Goal: Task Accomplishment & Management: Manage account settings

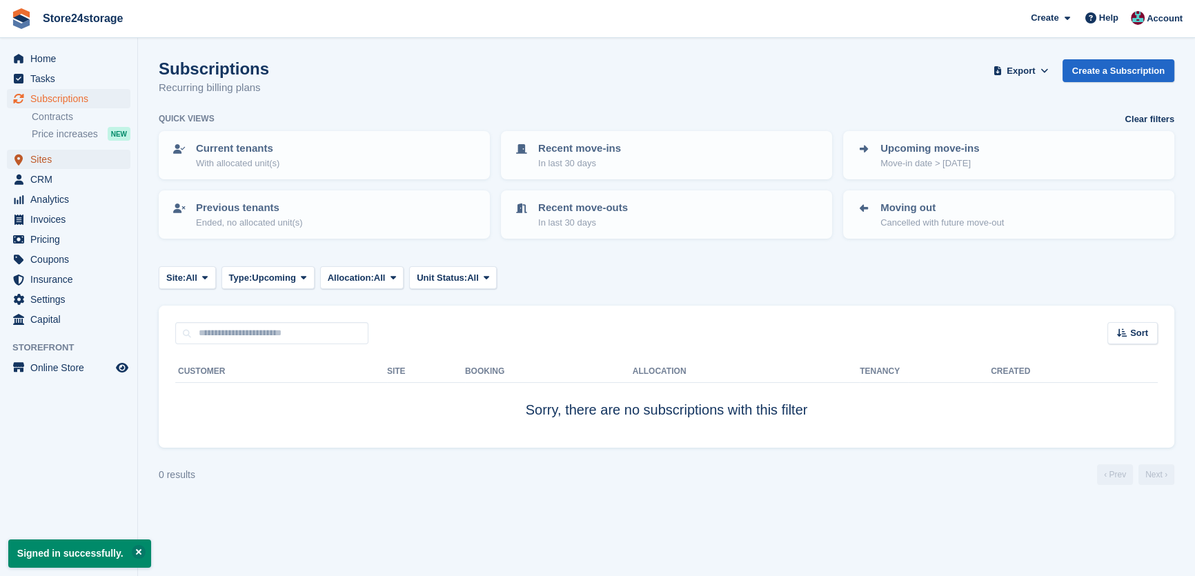
click at [66, 161] on span "Sites" at bounding box center [71, 159] width 83 height 19
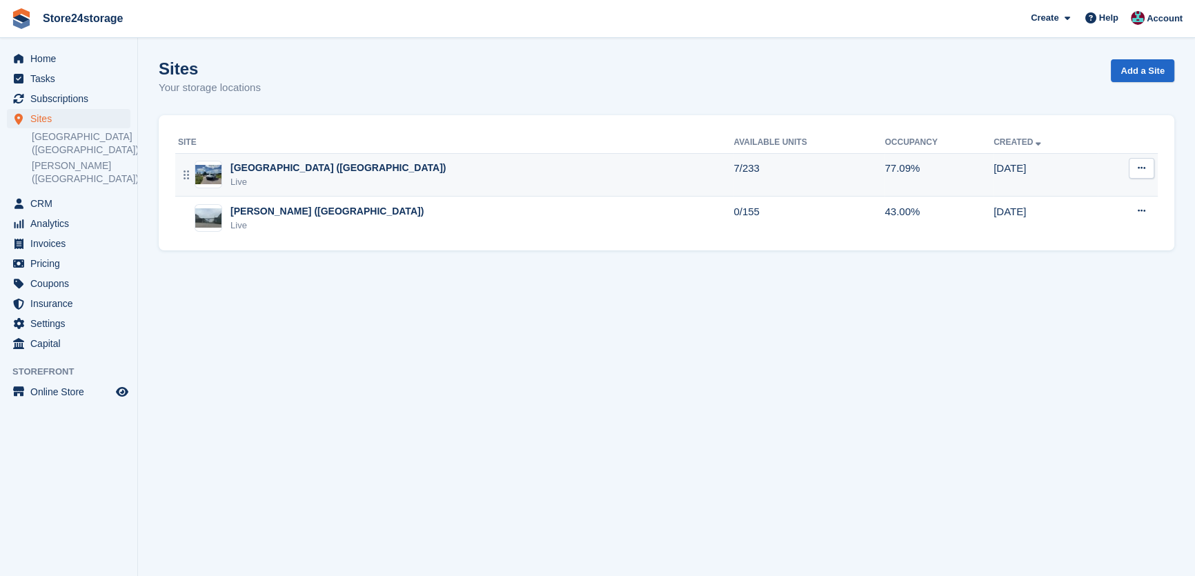
click at [304, 175] on div "Live" at bounding box center [337, 182] width 215 height 14
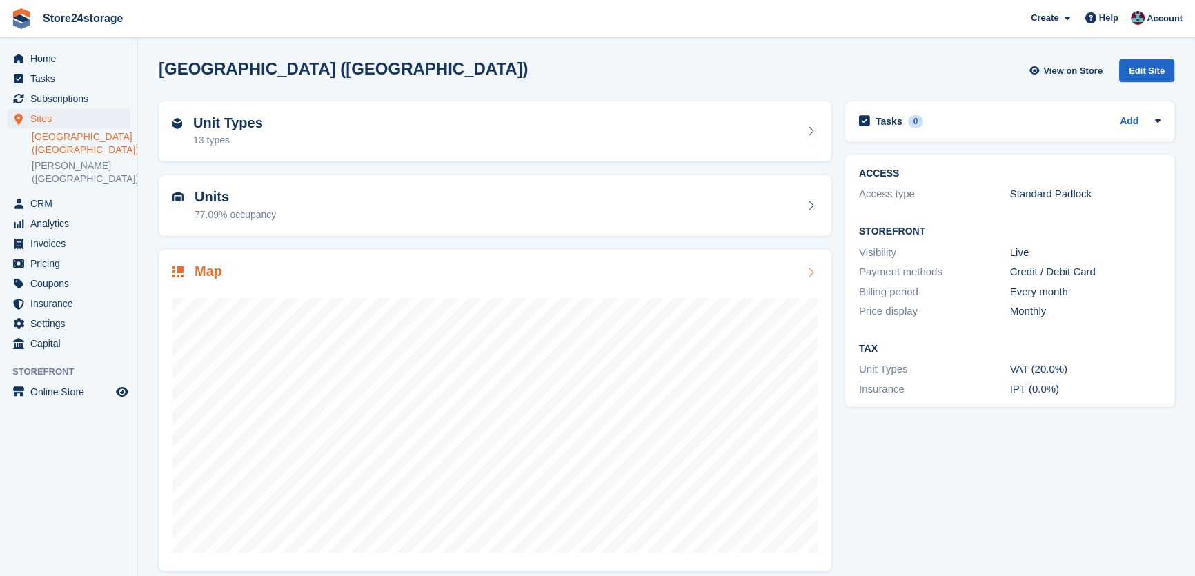
click at [469, 272] on div "Map" at bounding box center [494, 272] width 645 height 19
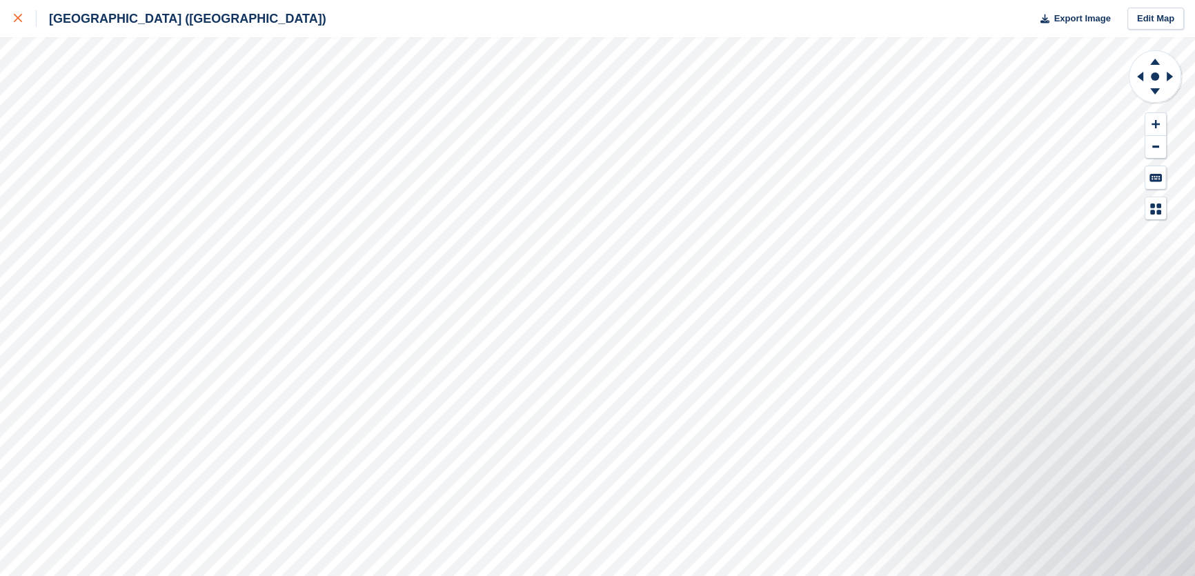
click at [19, 24] on div at bounding box center [25, 18] width 23 height 17
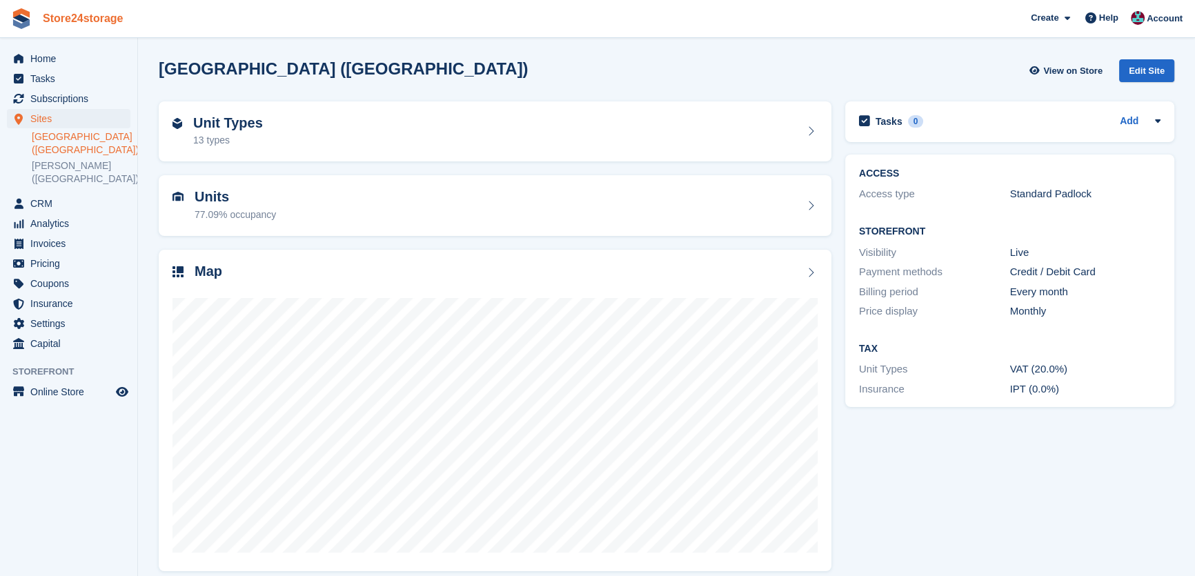
click at [81, 14] on link "Store24storage" at bounding box center [83, 18] width 92 height 23
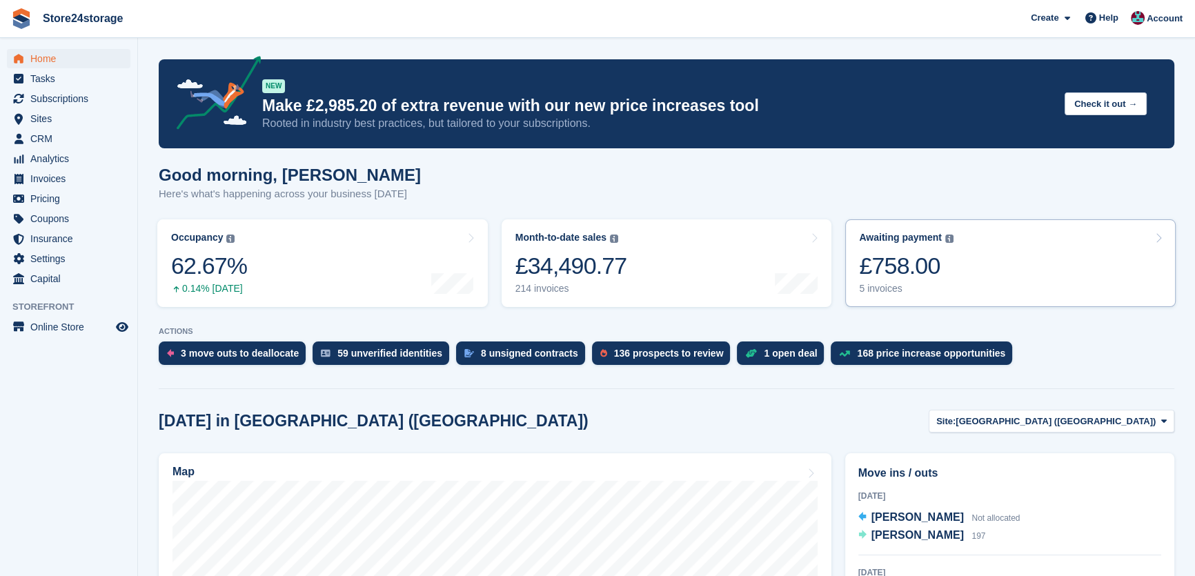
click at [912, 272] on div "£758.00" at bounding box center [906, 266] width 94 height 28
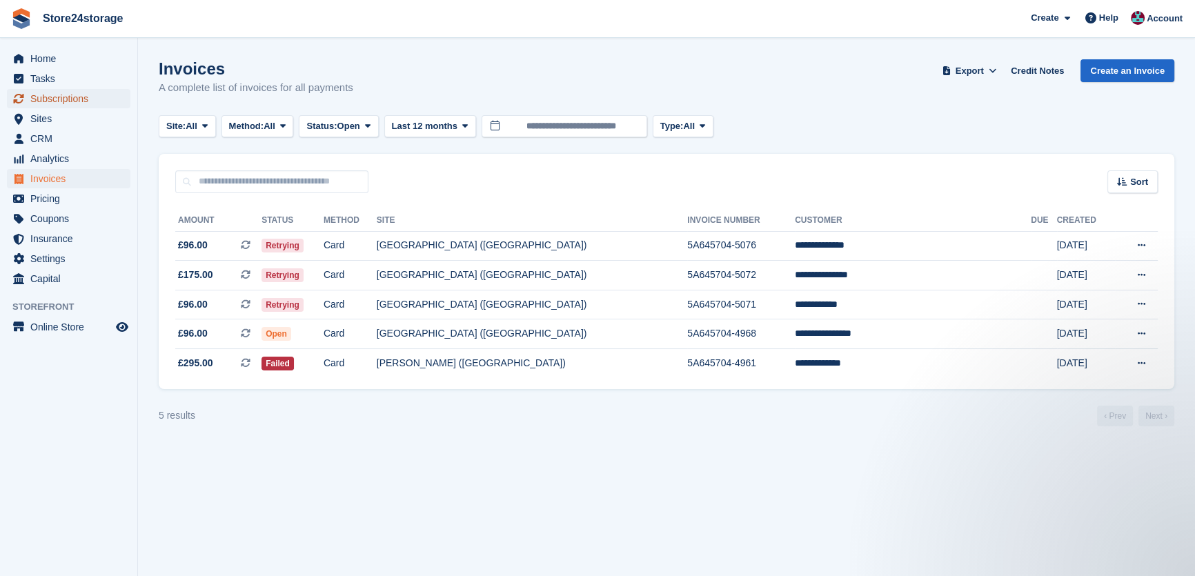
click at [61, 96] on span "Subscriptions" at bounding box center [71, 98] width 83 height 19
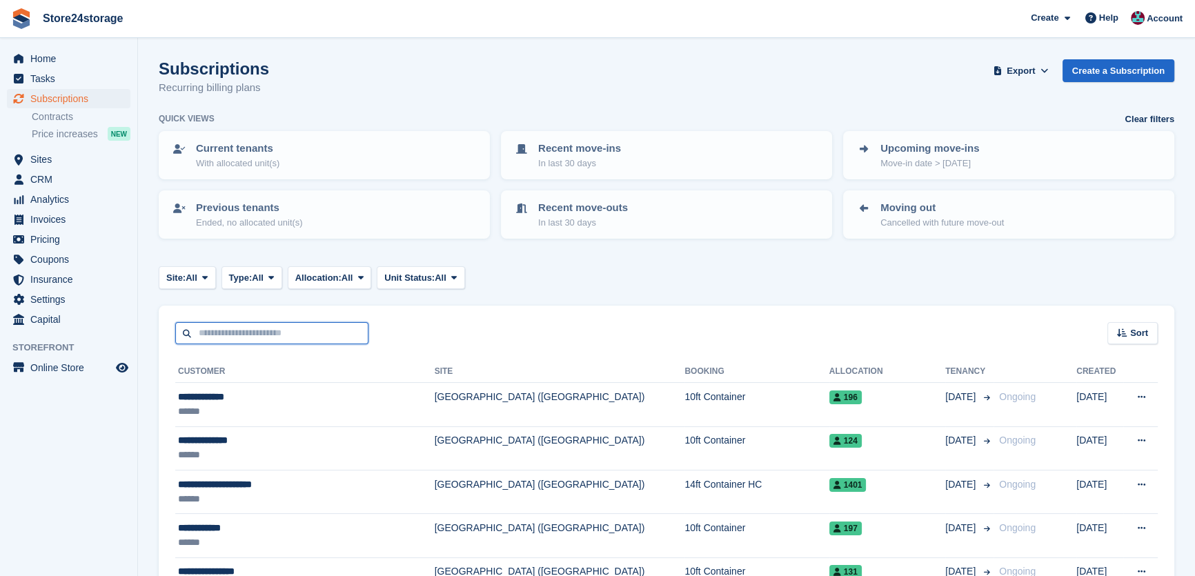
click at [277, 342] on input "text" at bounding box center [271, 333] width 193 height 23
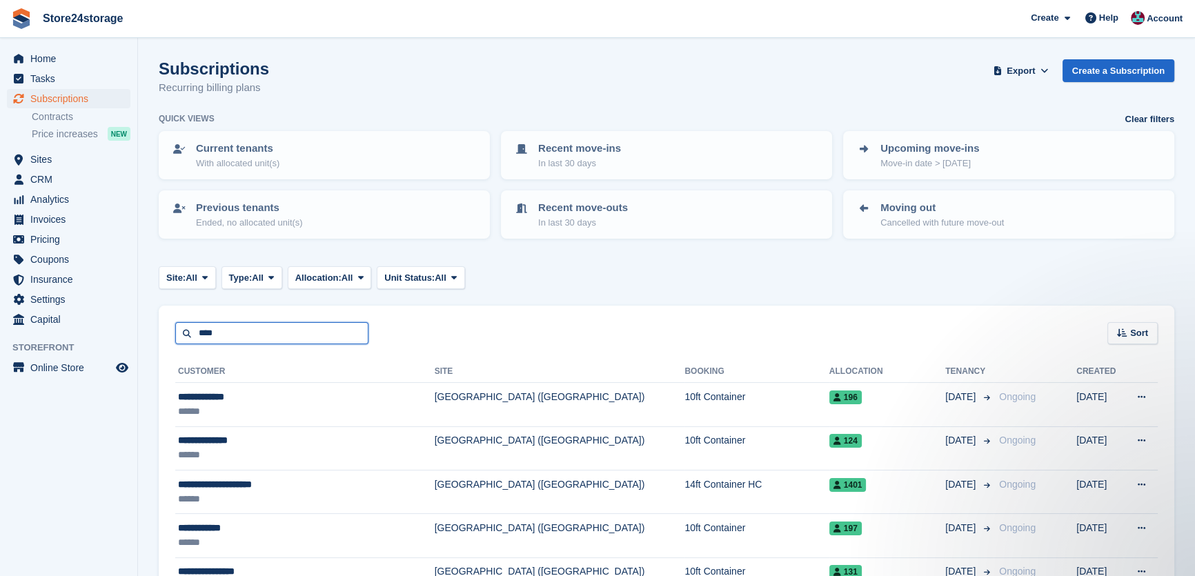
type input "****"
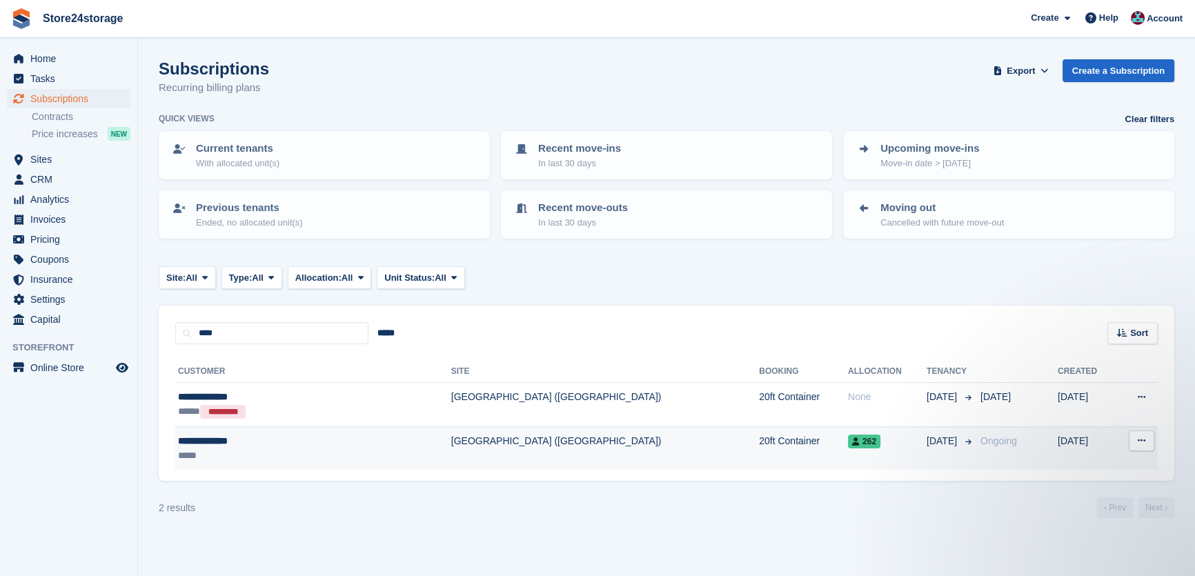
click at [759, 443] on td "20ft Container" at bounding box center [803, 447] width 89 height 43
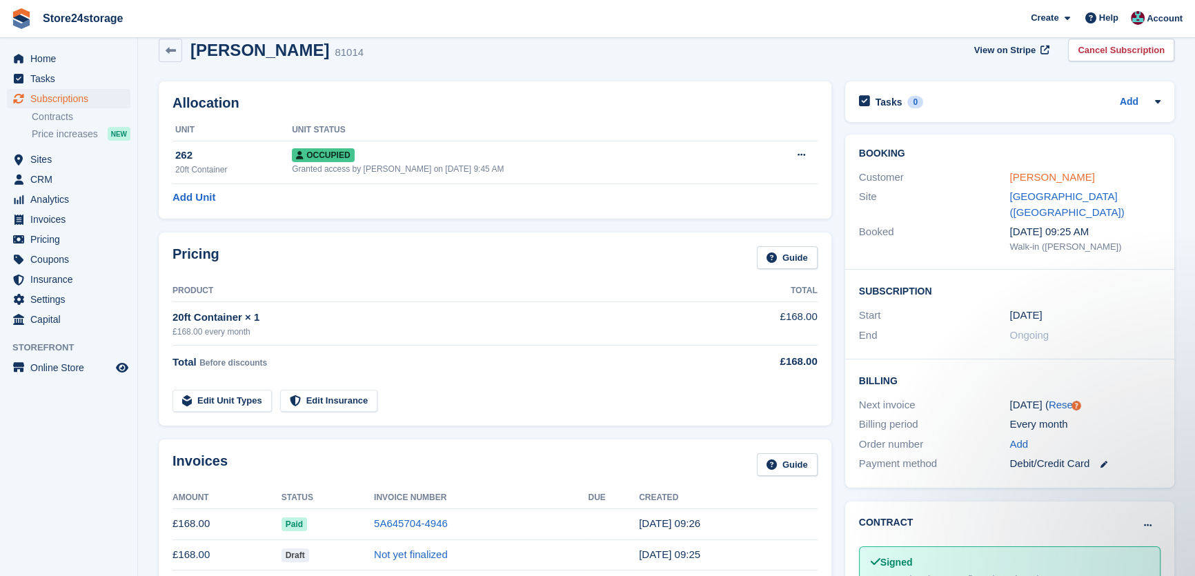
click at [1029, 177] on link "[PERSON_NAME]" at bounding box center [1051, 177] width 85 height 12
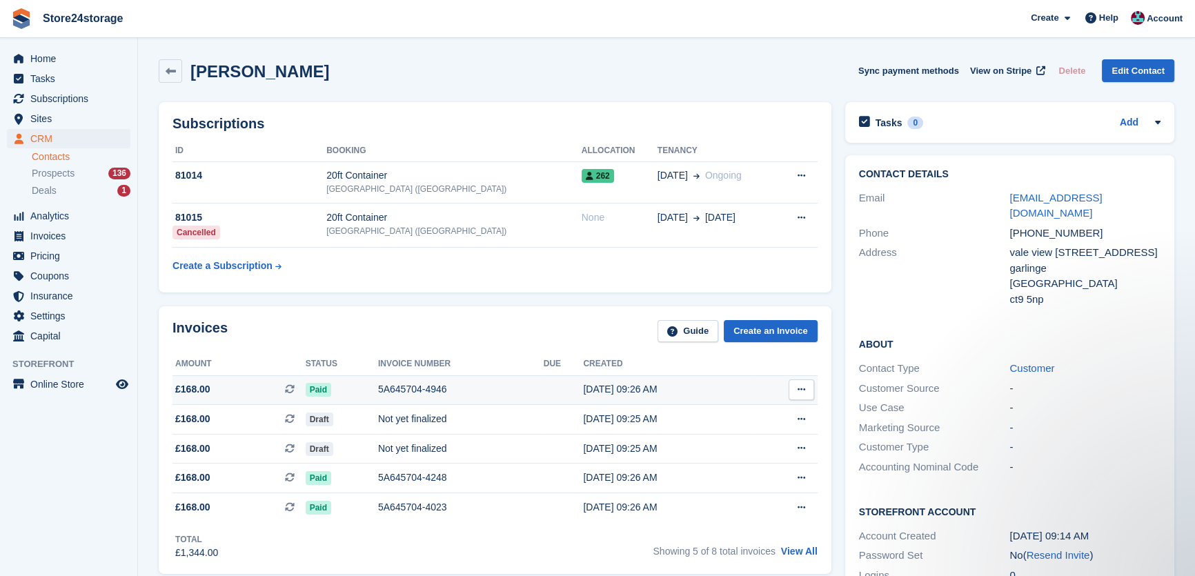
click at [789, 393] on button at bounding box center [801, 389] width 26 height 21
click at [715, 450] on div "Download PDF View on Stripe View Subscription" at bounding box center [747, 442] width 132 height 82
click at [728, 440] on p "View on Stripe" at bounding box center [748, 437] width 120 height 22
click at [676, 528] on div "Total £1,344.00 Showing 5 of 8 total invoices View All" at bounding box center [494, 541] width 645 height 38
